Goal: Transaction & Acquisition: Purchase product/service

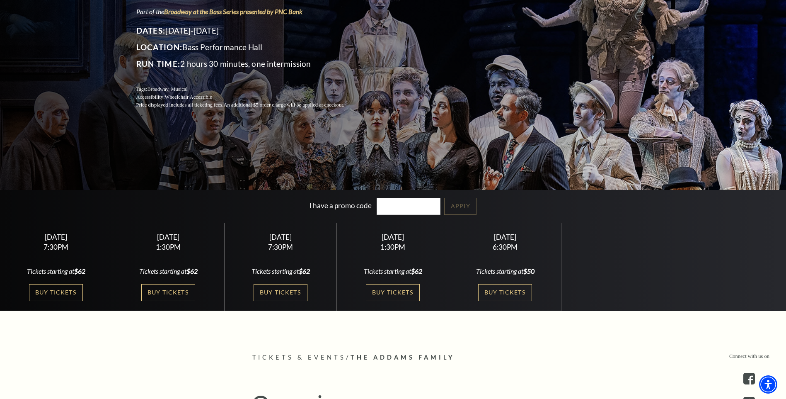
scroll to position [166, 0]
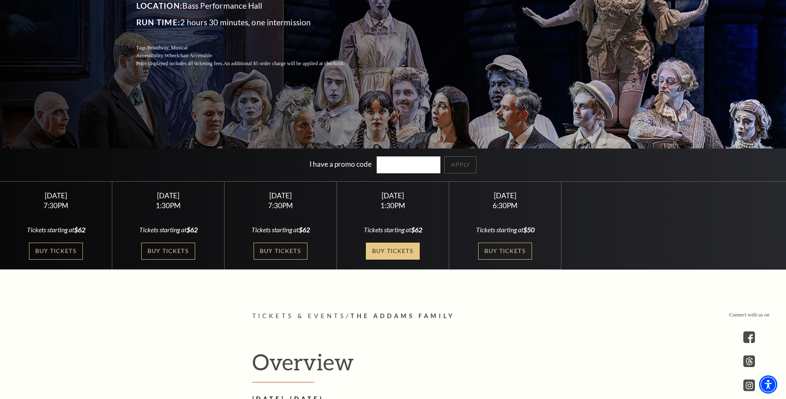
click at [386, 252] on link "Buy Tickets" at bounding box center [393, 251] width 54 height 17
click at [166, 243] on link "Buy Tickets" at bounding box center [168, 251] width 54 height 17
click at [513, 251] on link "Buy Tickets" at bounding box center [505, 251] width 54 height 17
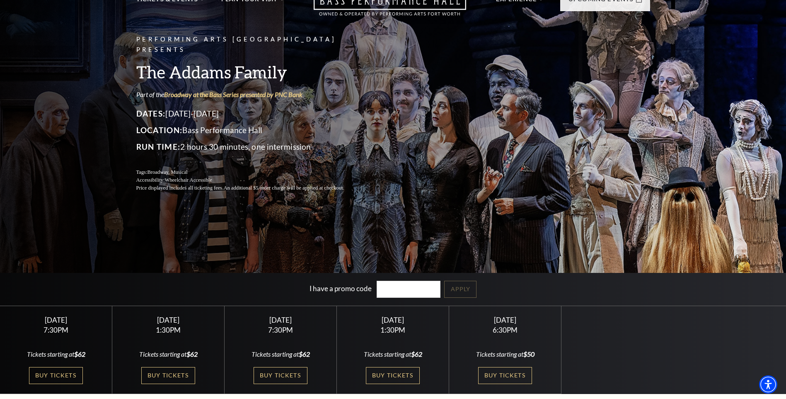
scroll to position [83, 0]
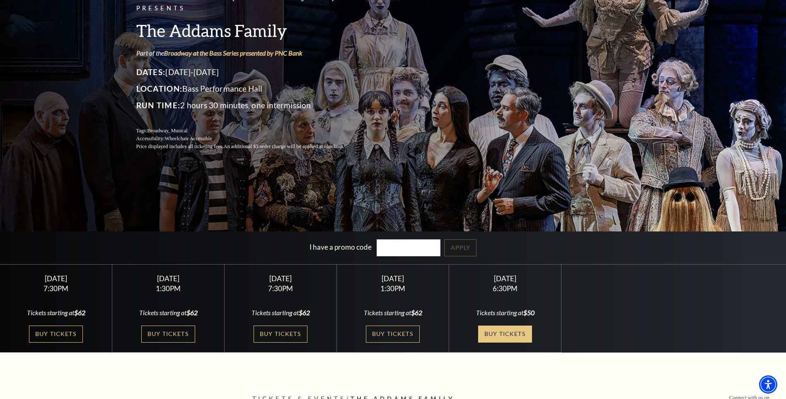
click at [509, 337] on link "Buy Tickets" at bounding box center [505, 333] width 54 height 17
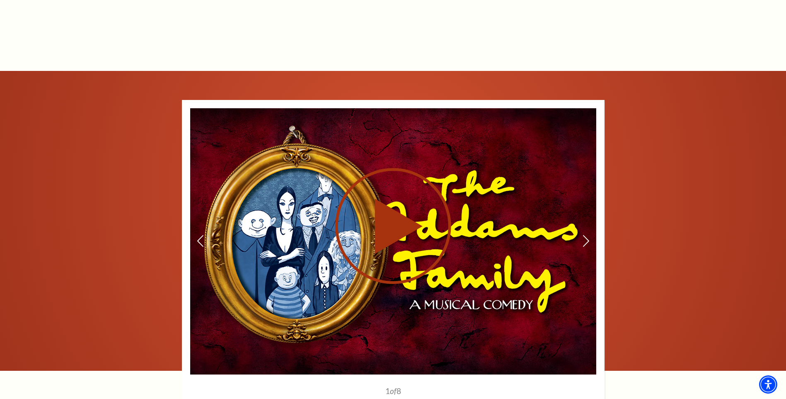
scroll to position [995, 0]
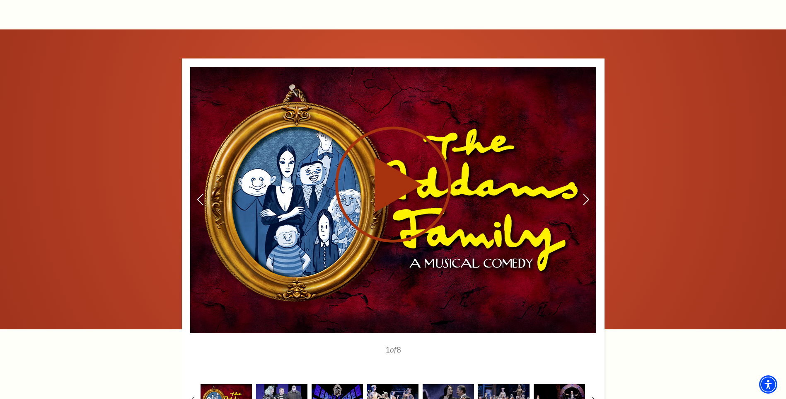
click at [395, 180] on use at bounding box center [393, 184] width 116 height 116
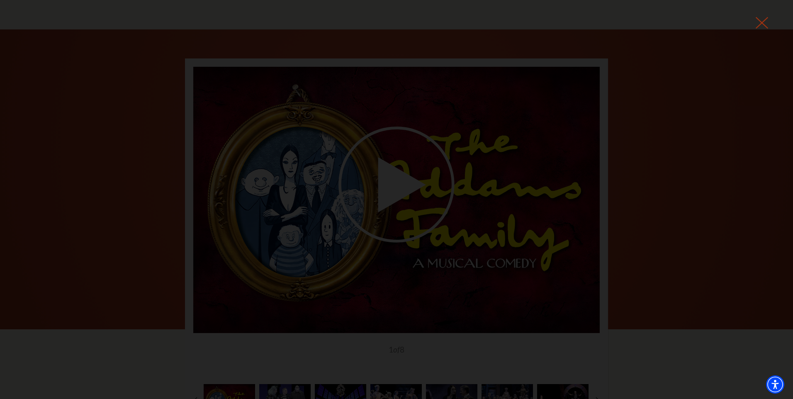
click at [764, 24] on icon at bounding box center [761, 23] width 12 height 12
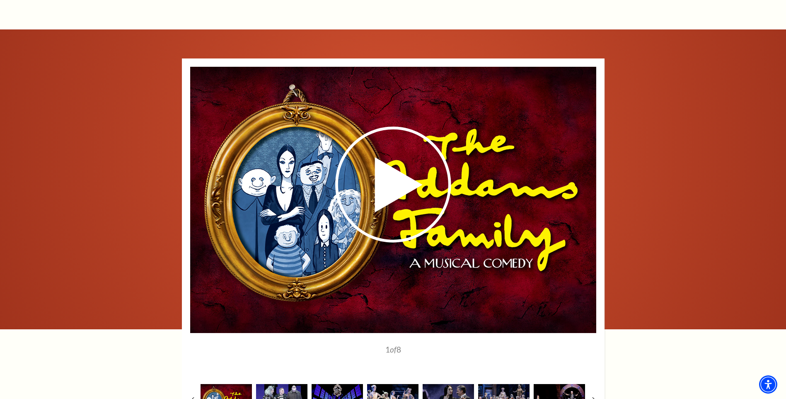
scroll to position [1244, 0]
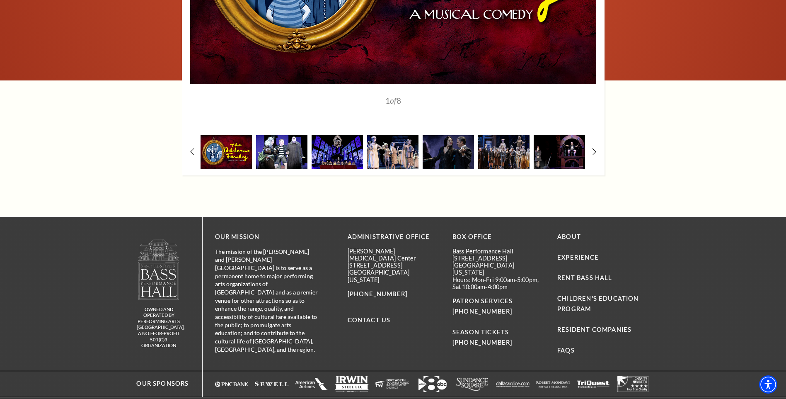
click at [288, 148] on img at bounding box center [281, 152] width 51 height 34
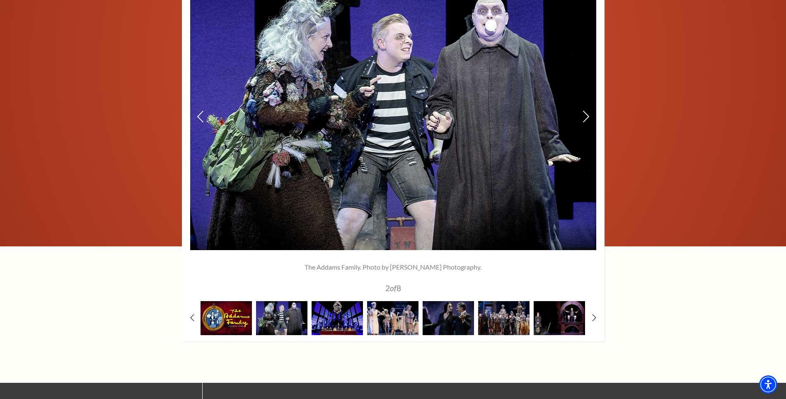
scroll to position [1036, 0]
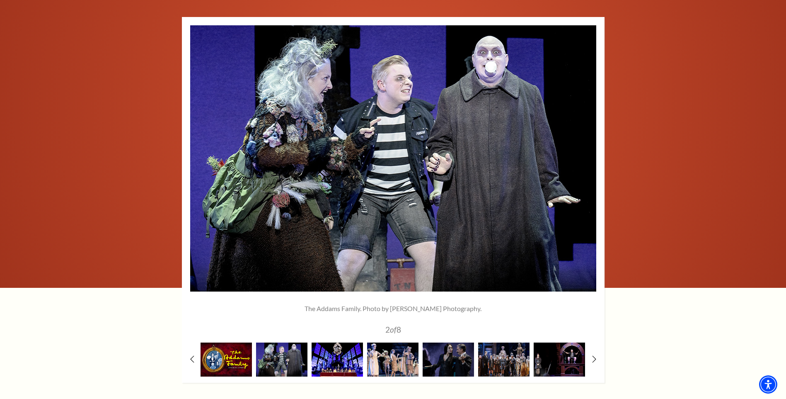
click at [336, 353] on img at bounding box center [337, 359] width 51 height 34
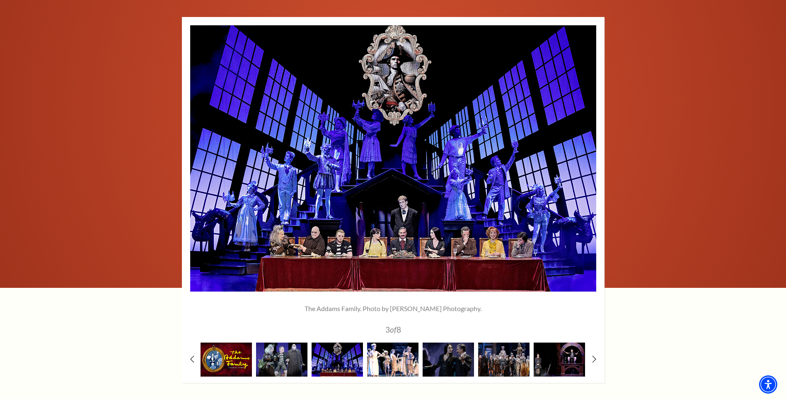
click at [394, 354] on img at bounding box center [392, 359] width 51 height 34
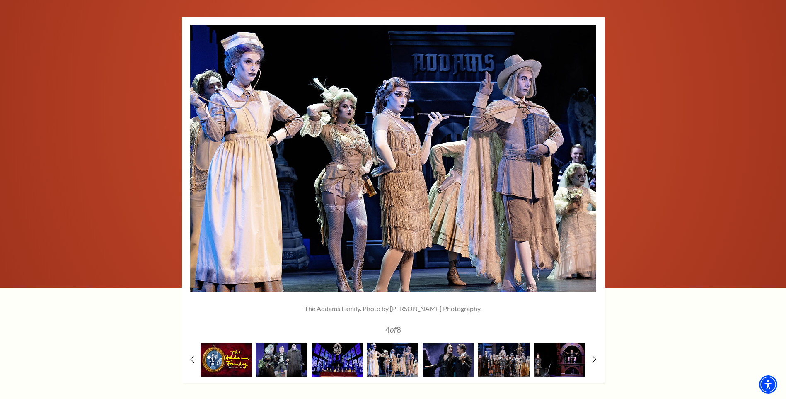
scroll to position [0, 0]
click at [446, 359] on img at bounding box center [448, 359] width 51 height 34
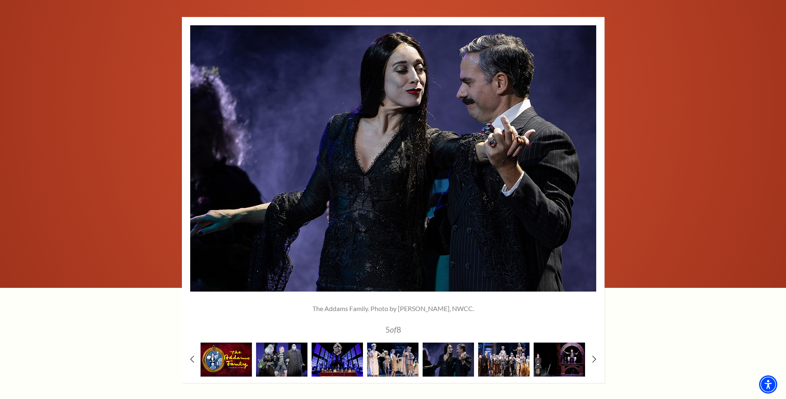
click at [491, 360] on img at bounding box center [503, 359] width 51 height 34
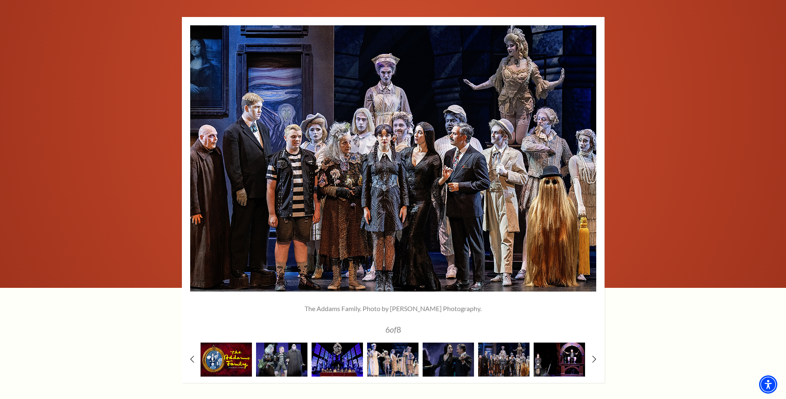
click at [547, 354] on img at bounding box center [559, 359] width 51 height 34
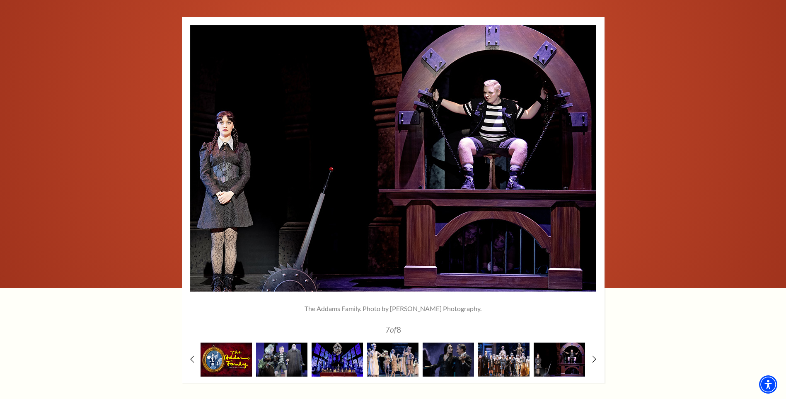
click at [501, 358] on img at bounding box center [503, 359] width 51 height 34
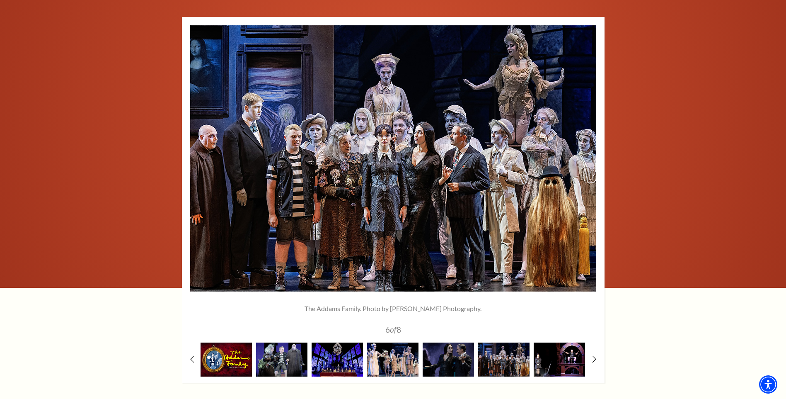
click at [541, 357] on img at bounding box center [559, 359] width 51 height 34
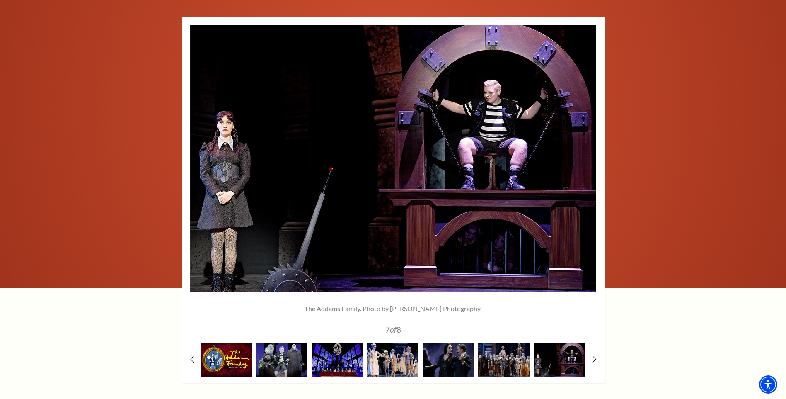
click at [597, 359] on div "1" at bounding box center [393, 200] width 423 height 366
click at [591, 360] on div "1" at bounding box center [393, 200] width 423 height 366
click at [597, 360] on div "1" at bounding box center [393, 200] width 423 height 366
click at [592, 360] on icon at bounding box center [594, 358] width 5 height 9
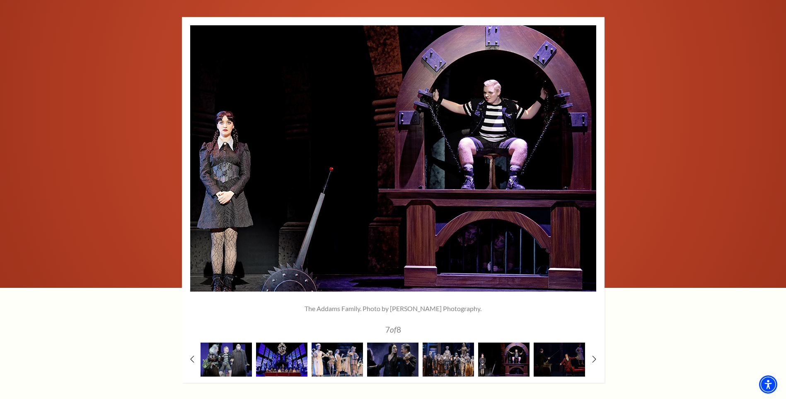
click at [589, 363] on div "1" at bounding box center [393, 200] width 423 height 366
click at [560, 360] on img at bounding box center [559, 359] width 51 height 34
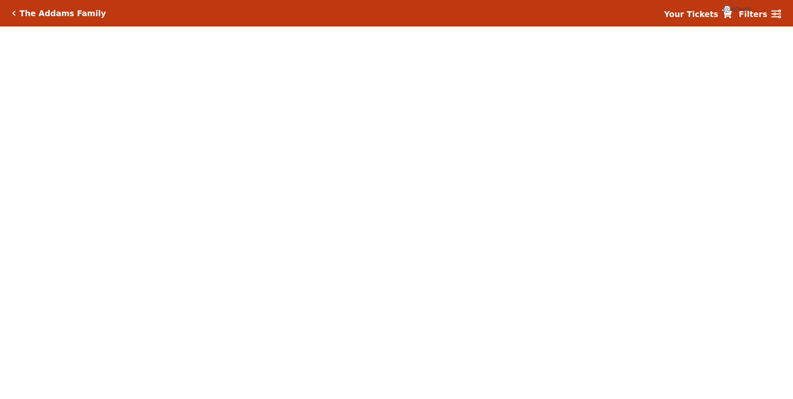
click at [386, 252] on body "*{ pointer-events: fill; } The Addams Family Your Tickets {{cartCount}} Filters" at bounding box center [396, 199] width 793 height 399
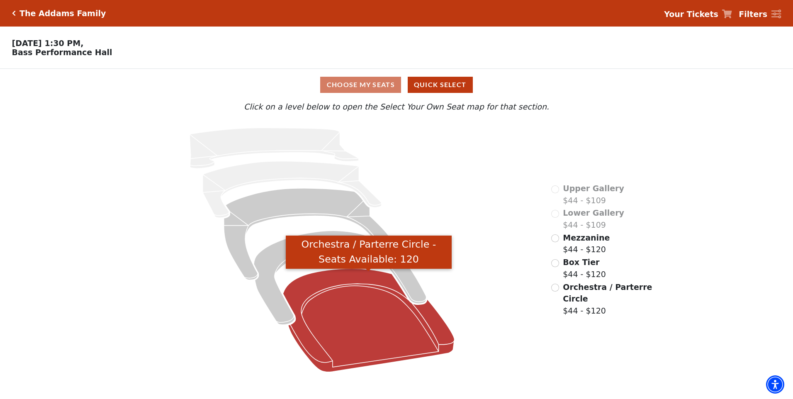
click at [361, 303] on icon "Orchestra / Parterre Circle - Seats Available: 120" at bounding box center [369, 320] width 172 height 103
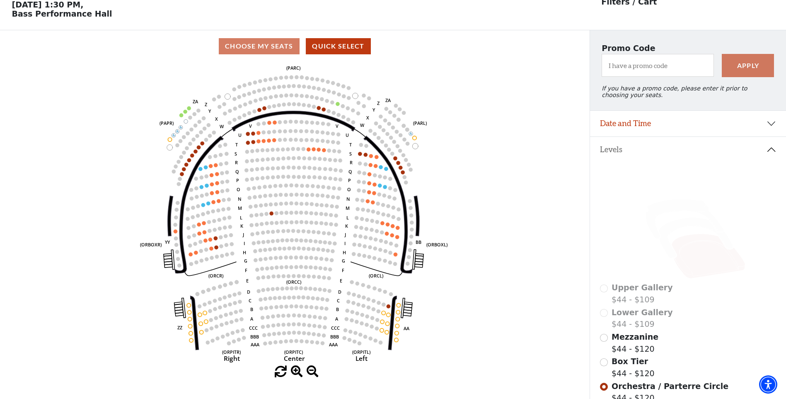
scroll to position [121, 0]
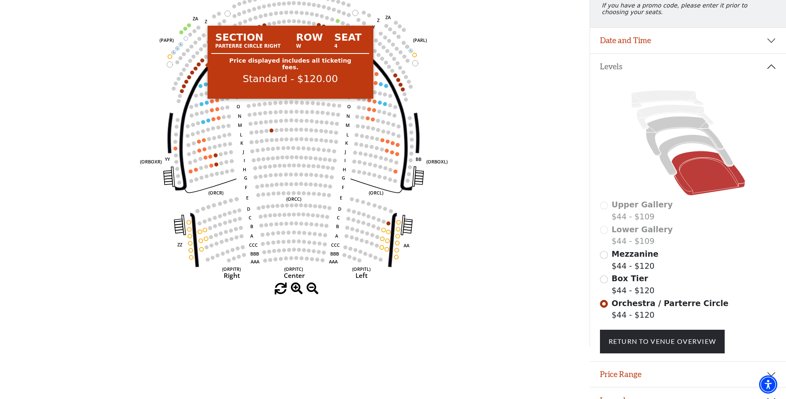
click at [203, 62] on circle at bounding box center [203, 60] width 4 height 4
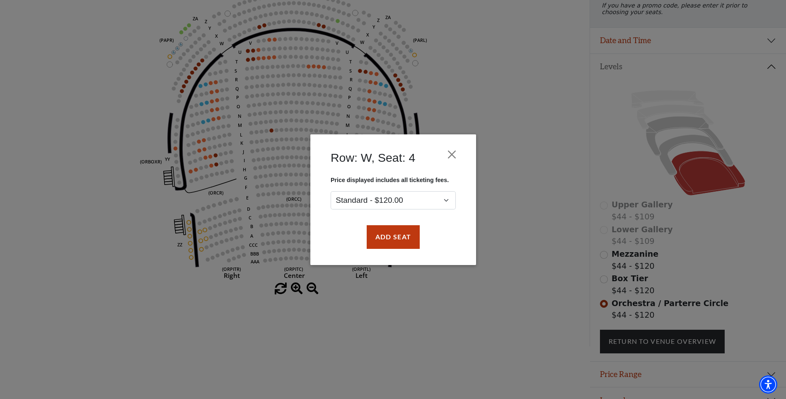
click at [407, 157] on h4 "Row: W, Seat: 4" at bounding box center [373, 157] width 85 height 14
click at [444, 201] on select "Standard - $120.00" at bounding box center [393, 200] width 125 height 19
click at [453, 153] on button "Close" at bounding box center [452, 154] width 16 height 16
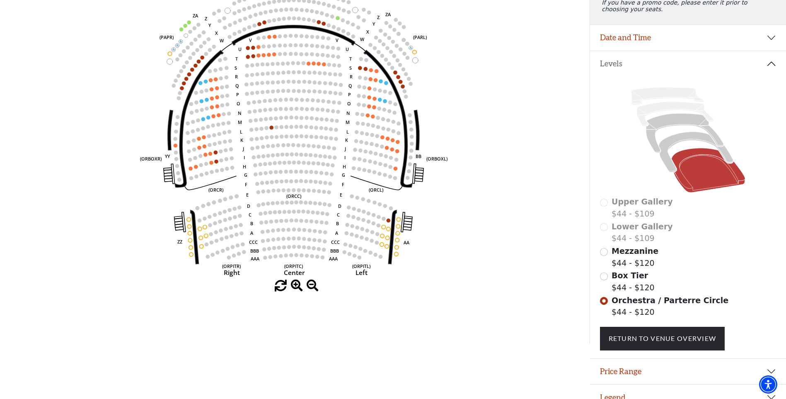
scroll to position [141, 0]
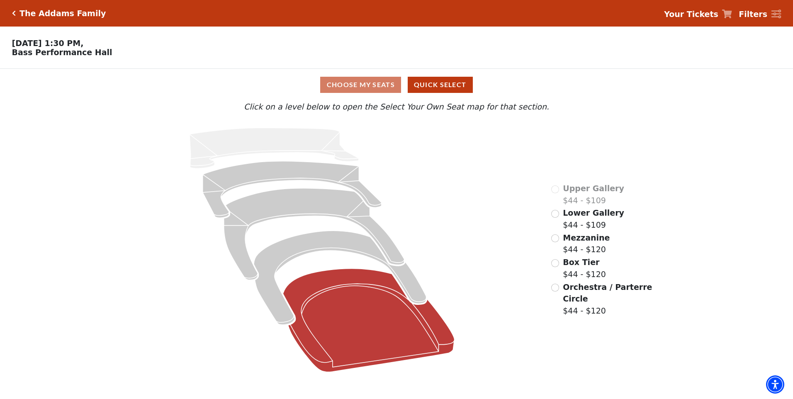
click at [335, 286] on icon at bounding box center [369, 320] width 172 height 103
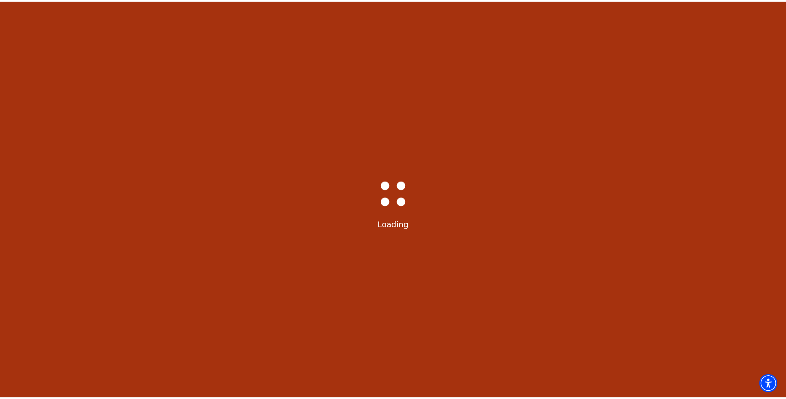
scroll to position [39, 0]
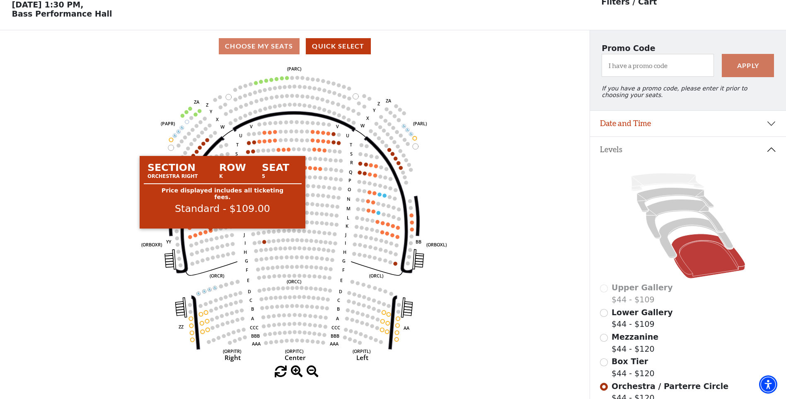
click at [210, 232] on circle at bounding box center [211, 230] width 4 height 4
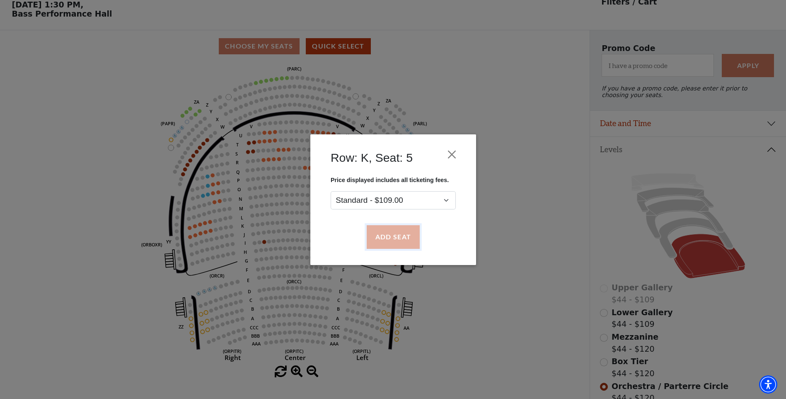
click at [409, 235] on button "Add Seat" at bounding box center [392, 236] width 53 height 23
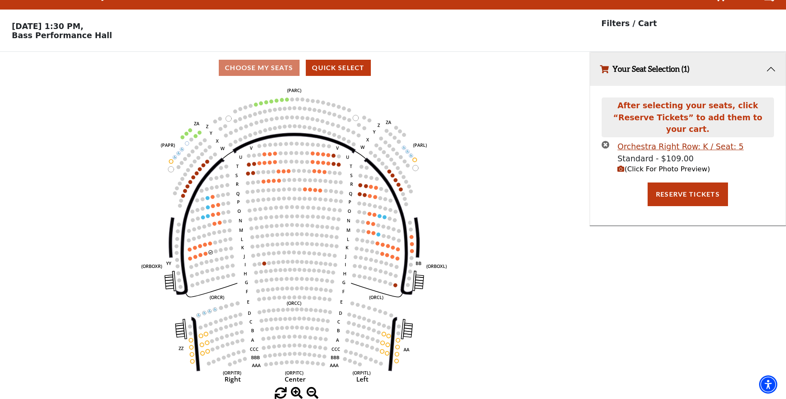
scroll to position [0, 0]
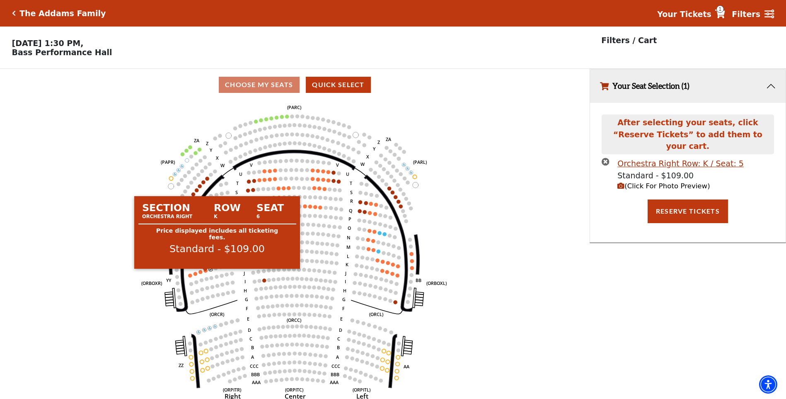
click at [205, 272] on circle at bounding box center [206, 271] width 4 height 4
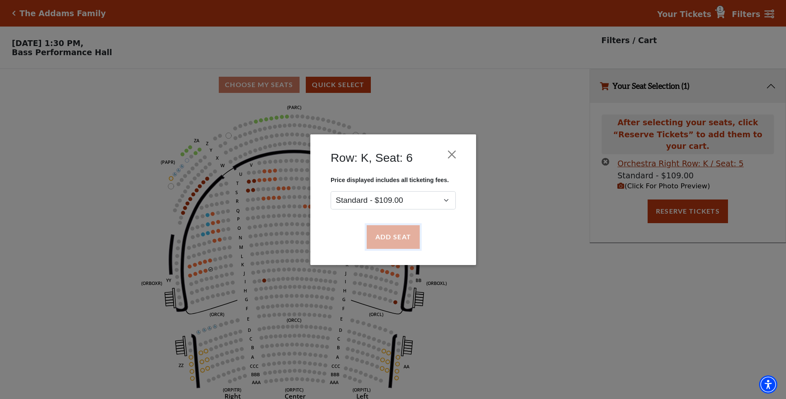
click at [391, 238] on button "Add Seat" at bounding box center [392, 236] width 53 height 23
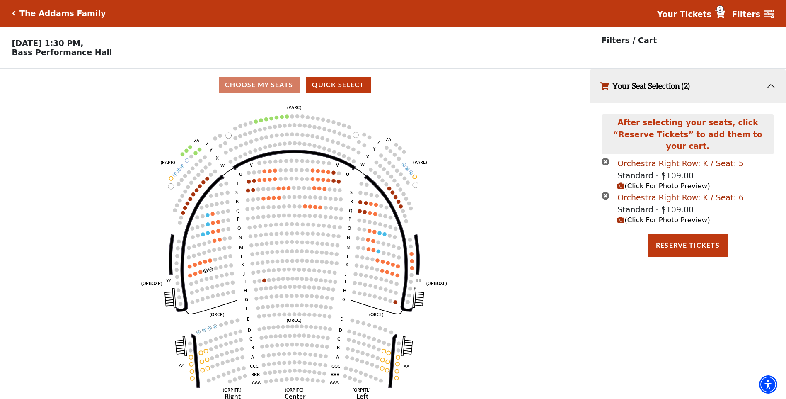
click at [630, 216] on span "(Click For Photo Preview)" at bounding box center [664, 220] width 92 height 8
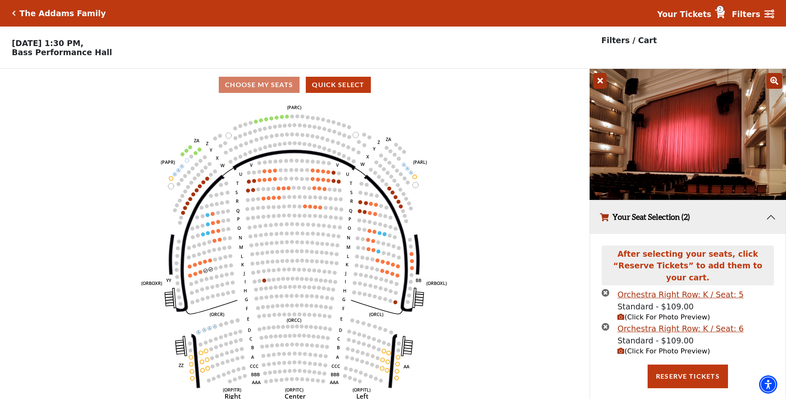
click at [485, 189] on icon "Left (ORPITL) Right (ORPITR) Center (ORPITC) ZZ AA YY BB ZA ZA (ORCL) (ORCR) (O…" at bounding box center [294, 252] width 531 height 303
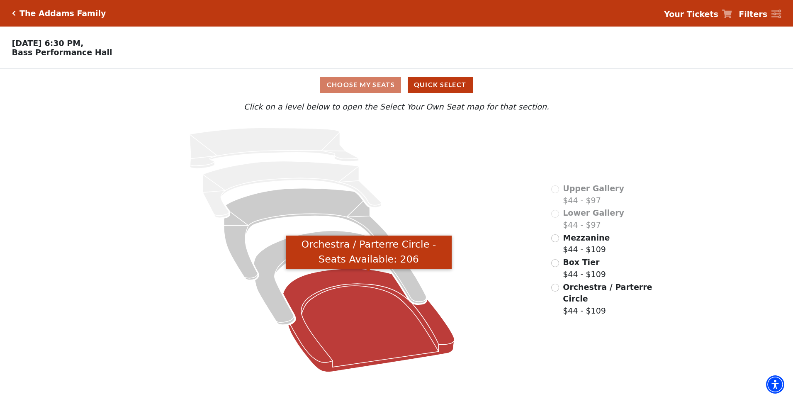
click at [340, 301] on icon "Orchestra / Parterre Circle - Seats Available: 206" at bounding box center [369, 320] width 172 height 103
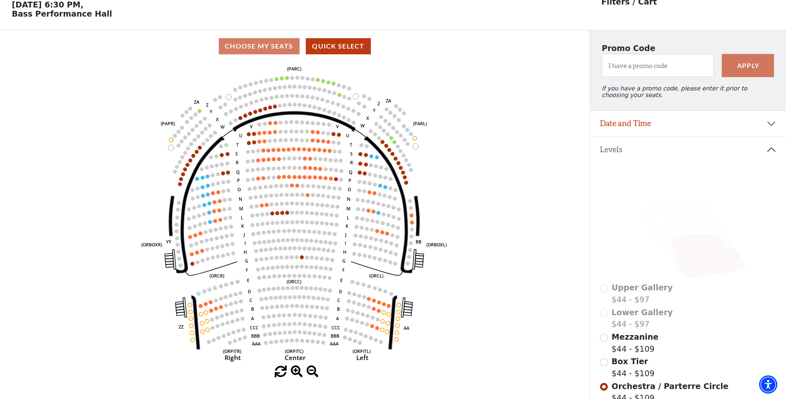
scroll to position [80, 0]
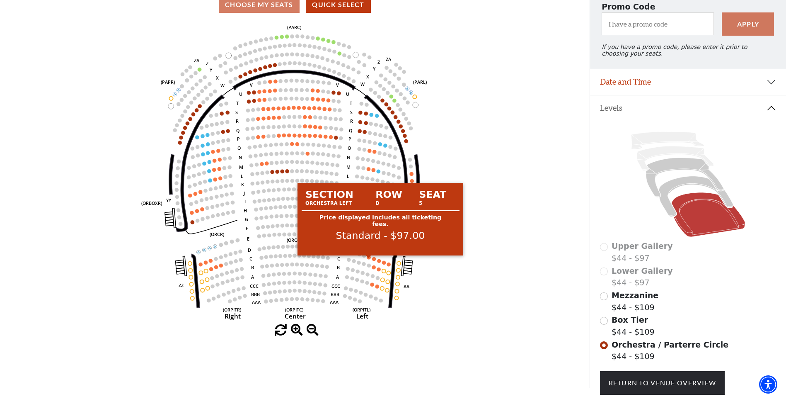
click at [367, 259] on circle at bounding box center [369, 257] width 4 height 4
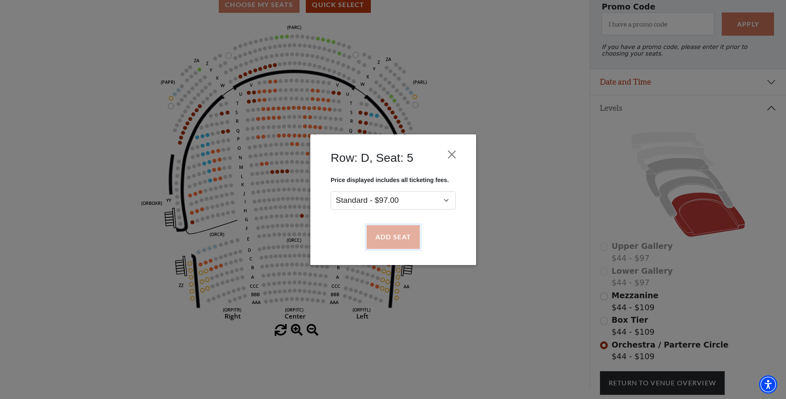
click at [390, 235] on button "Add Seat" at bounding box center [392, 236] width 53 height 23
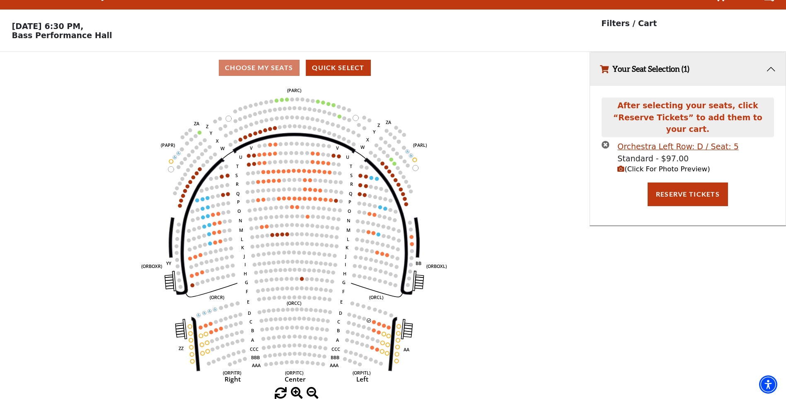
scroll to position [0, 0]
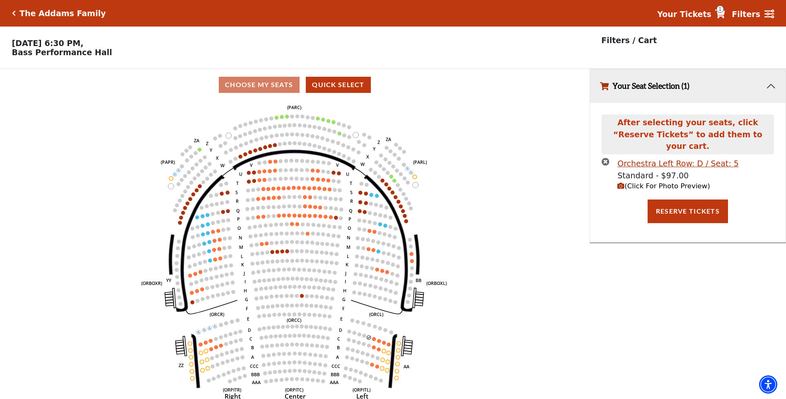
click at [681, 182] on span "(Click For Photo Preview)" at bounding box center [664, 186] width 92 height 8
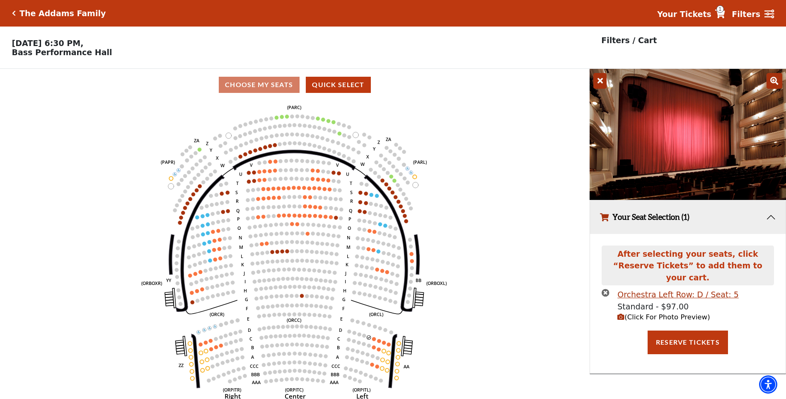
scroll to position [20, 0]
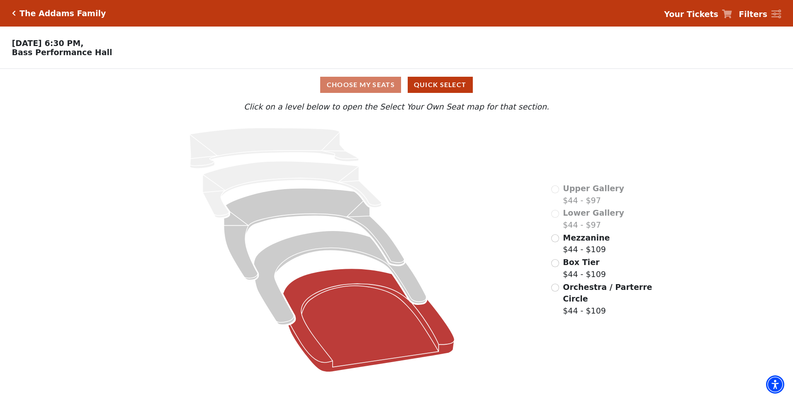
click at [361, 301] on icon at bounding box center [369, 320] width 172 height 103
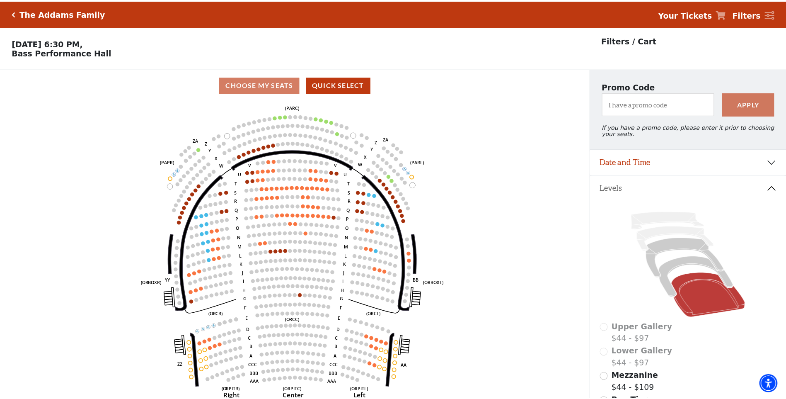
scroll to position [39, 0]
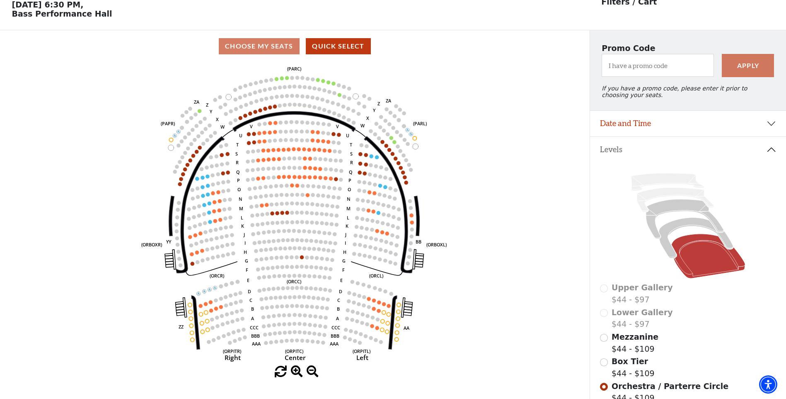
click at [369, 301] on circle at bounding box center [369, 299] width 4 height 4
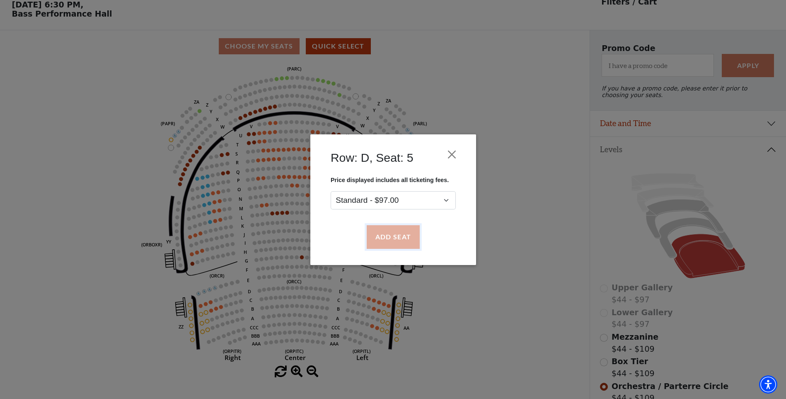
click at [388, 238] on button "Add Seat" at bounding box center [392, 236] width 53 height 23
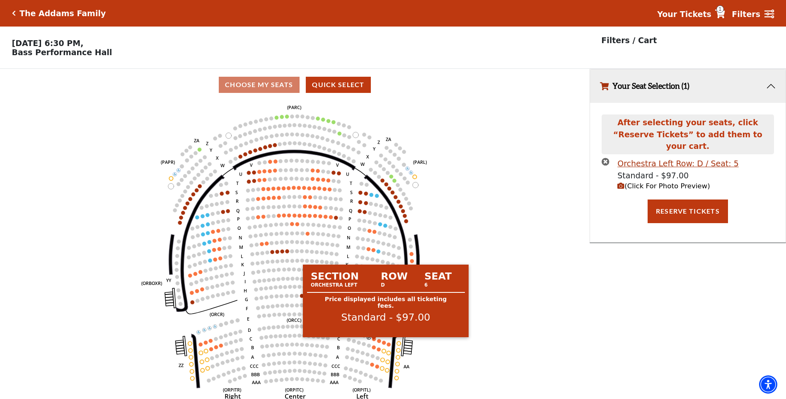
click at [375, 341] on circle at bounding box center [374, 339] width 4 height 4
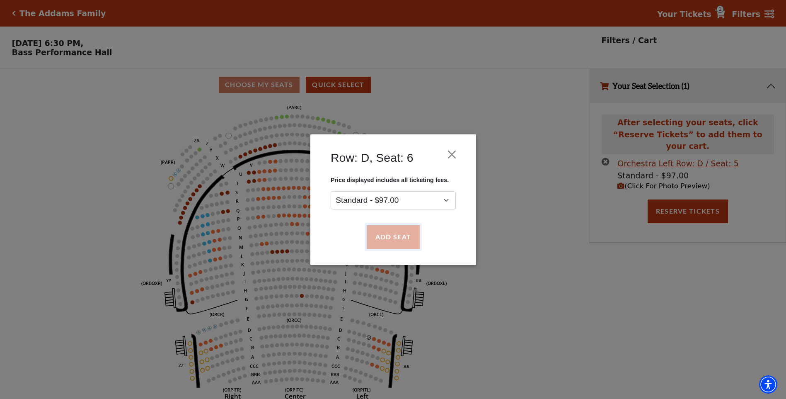
click at [386, 238] on button "Add Seat" at bounding box center [392, 236] width 53 height 23
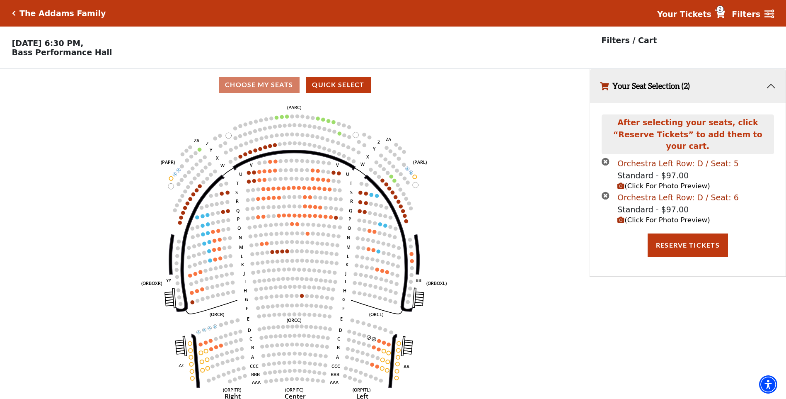
click at [380, 342] on circle at bounding box center [379, 341] width 4 height 4
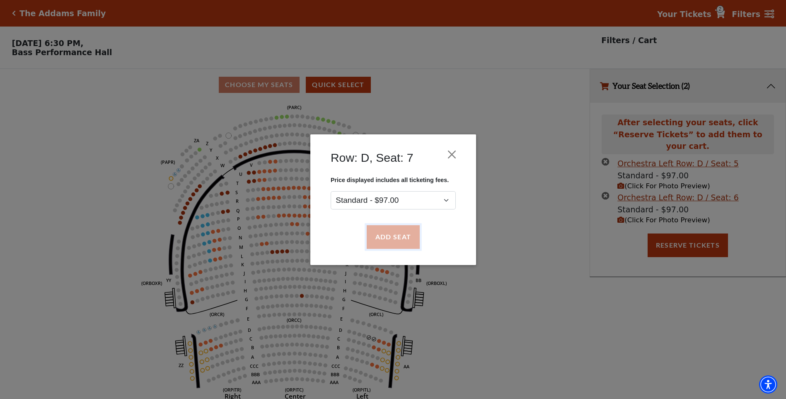
click at [383, 244] on button "Add Seat" at bounding box center [392, 236] width 53 height 23
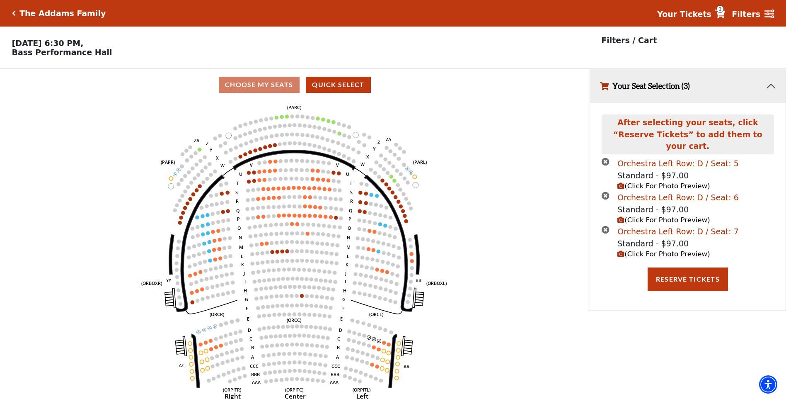
click at [386, 349] on icon "Left (ORPITL) Right (ORPITR) Center (ORPITC) ZZ AA YY BB ZA ZA (ORCL) (ORCR) (O…" at bounding box center [294, 252] width 531 height 303
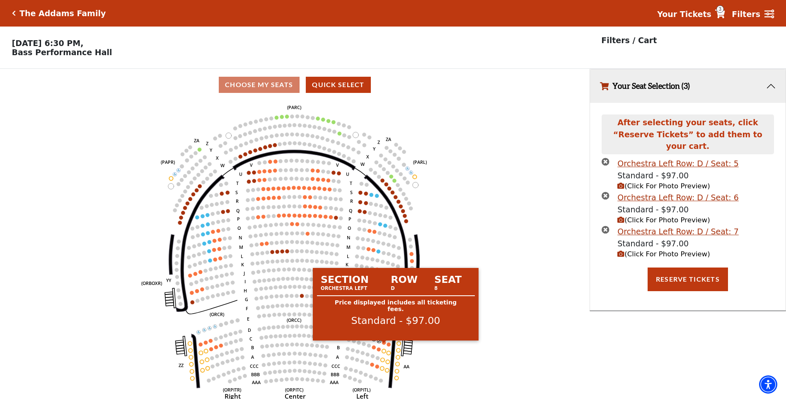
click at [385, 344] on circle at bounding box center [384, 342] width 4 height 4
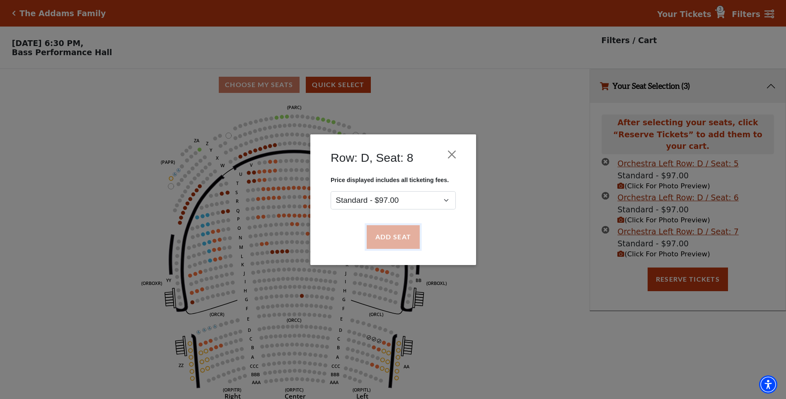
click at [384, 238] on button "Add Seat" at bounding box center [392, 236] width 53 height 23
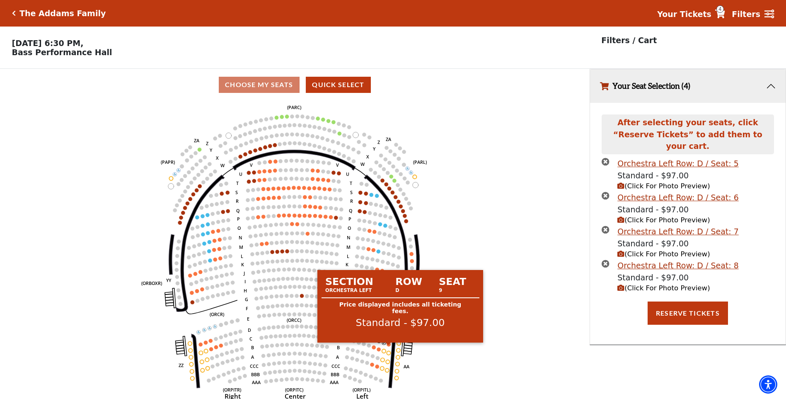
click at [389, 346] on circle at bounding box center [389, 344] width 4 height 4
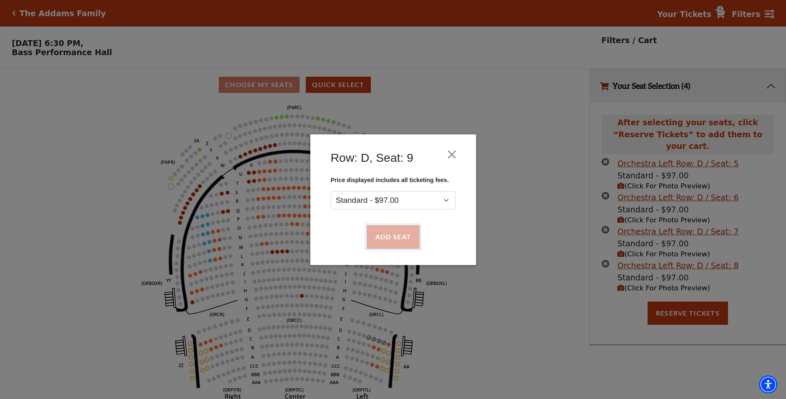
click at [386, 237] on button "Add Seat" at bounding box center [392, 236] width 53 height 23
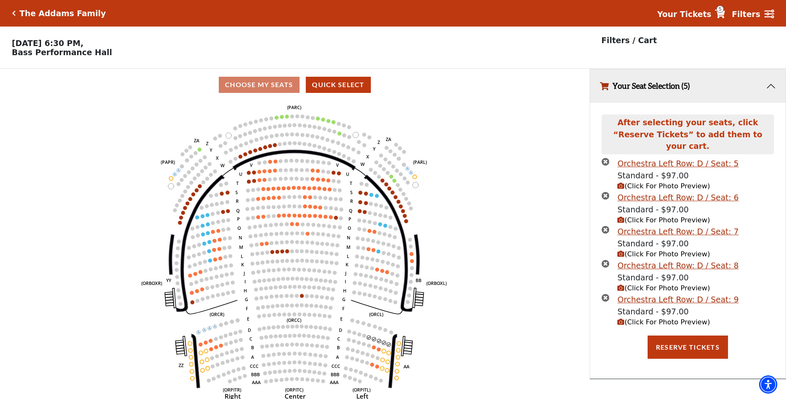
scroll to position [20, 0]
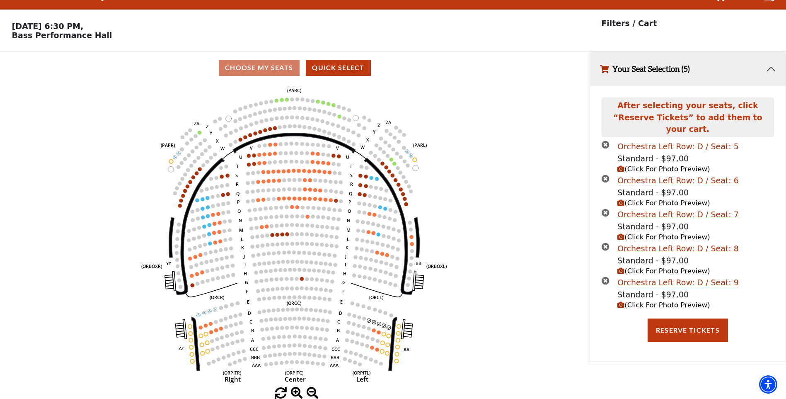
click at [645, 141] on div "Orchestra Left Row: D / Seat: 5" at bounding box center [678, 147] width 121 height 12
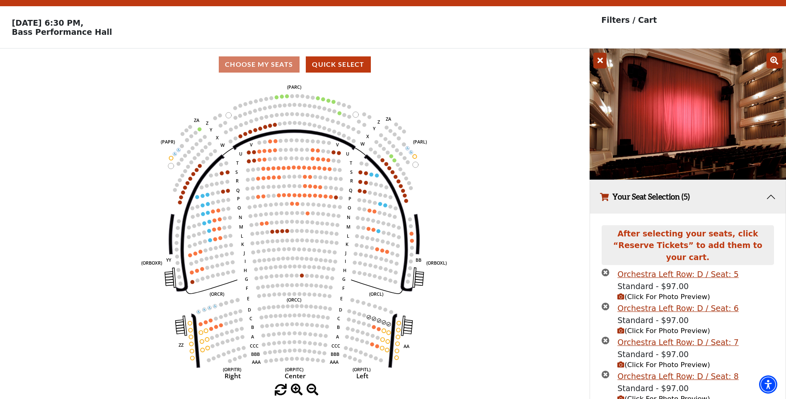
scroll to position [103, 0]
